Goal: Task Accomplishment & Management: Use online tool/utility

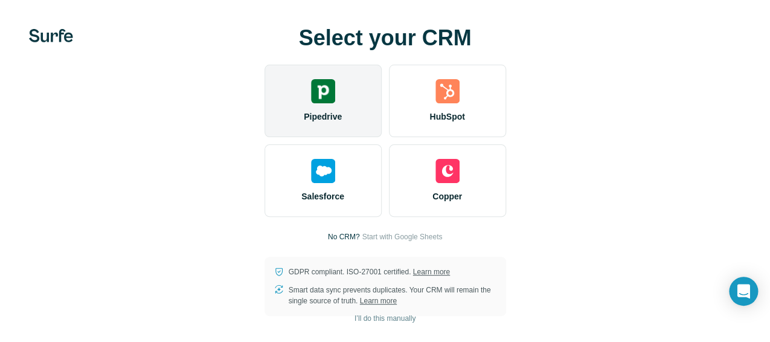
click at [311, 103] on img at bounding box center [323, 91] width 24 height 24
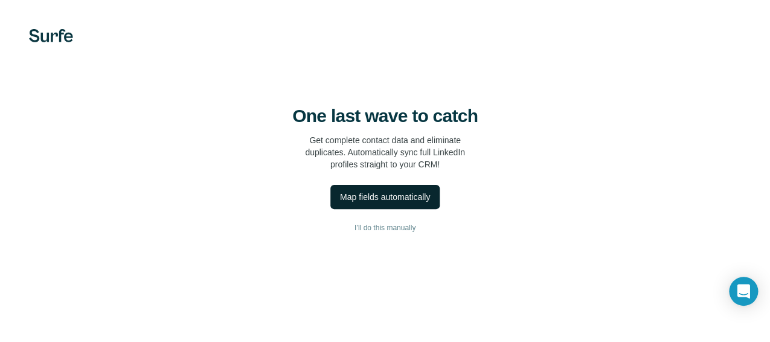
click at [340, 203] on div "Map fields automatically" at bounding box center [385, 197] width 90 height 12
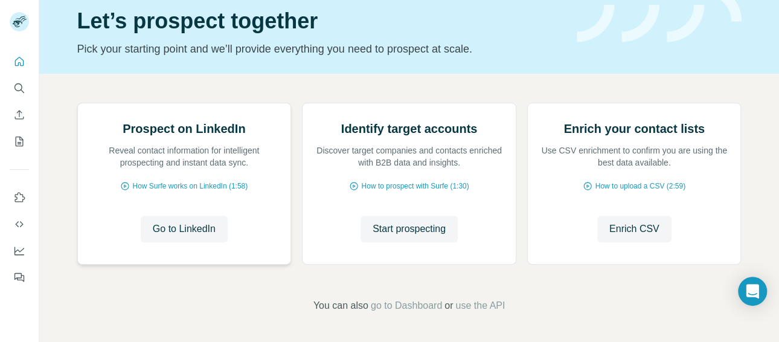
scroll to position [166, 0]
click at [199, 226] on span "Go to LinkedIn" at bounding box center [184, 229] width 63 height 14
